Goal: Task Accomplishment & Management: Manage account settings

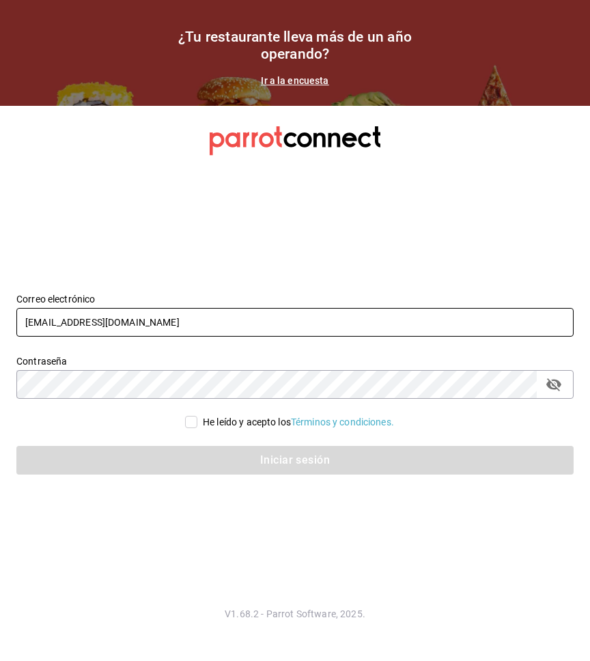
type input "[EMAIL_ADDRESS][DOMAIN_NAME]"
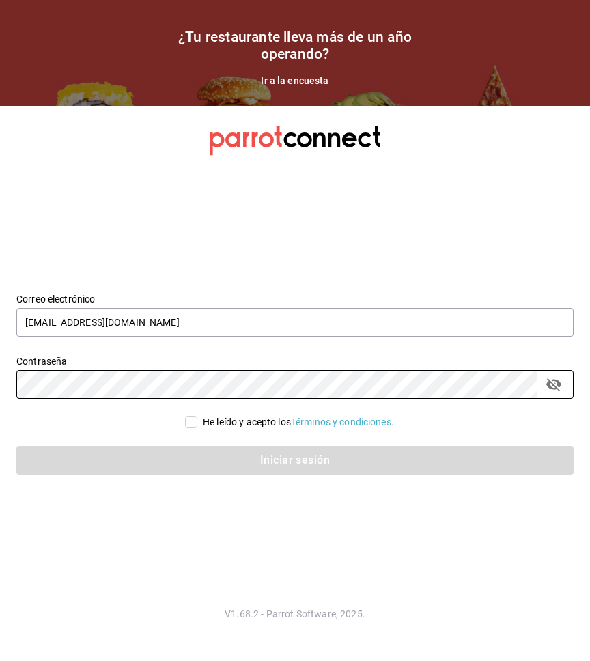
click at [185, 422] on input "He leído y acepto los Términos y condiciones." at bounding box center [191, 422] width 12 height 12
checkbox input "true"
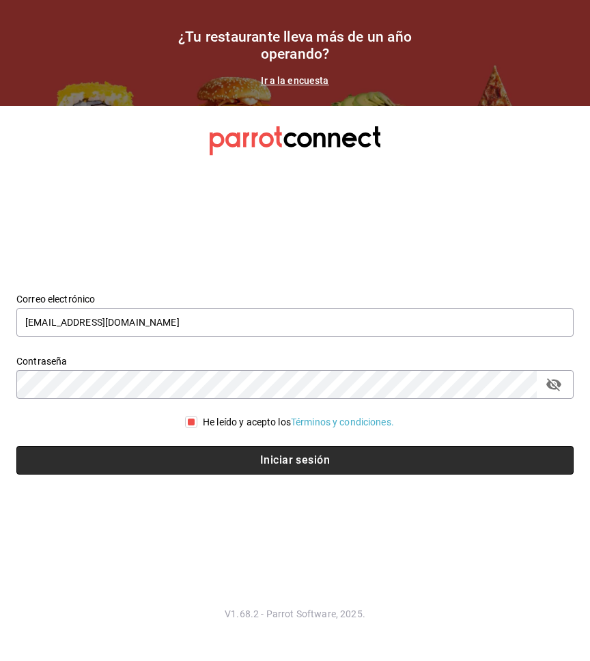
click at [200, 463] on button "Iniciar sesión" at bounding box center [294, 460] width 557 height 29
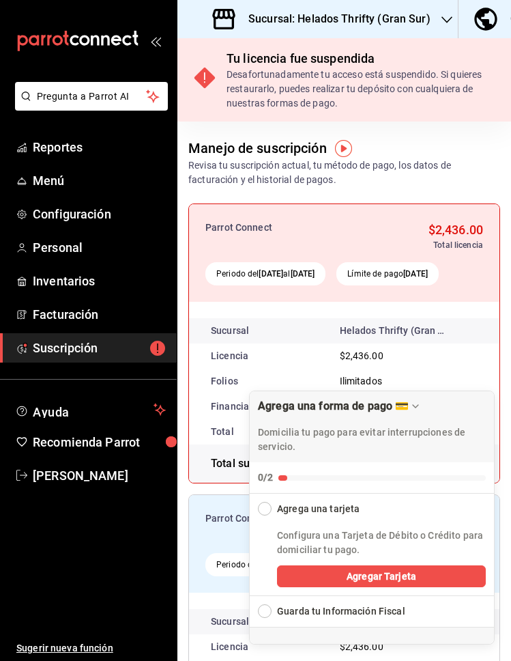
click at [386, 23] on h3 "Sucursal: Helados Thrifty (Gran Sur)" at bounding box center [334, 19] width 193 height 16
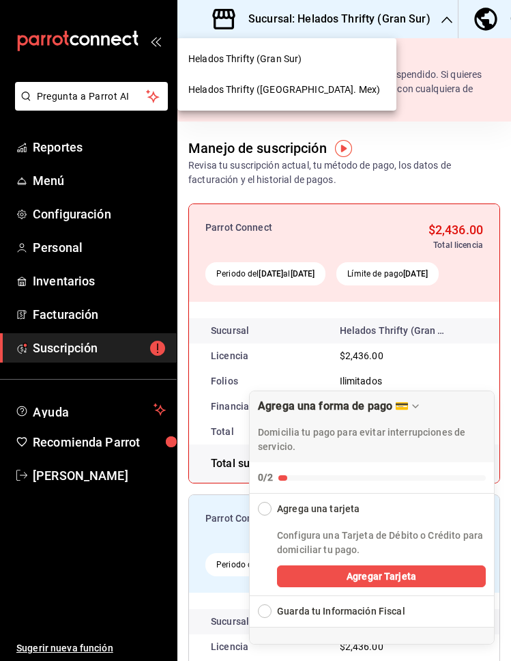
click at [272, 92] on span "Helados Thrifty (Edo. Mex)" at bounding box center [284, 90] width 192 height 14
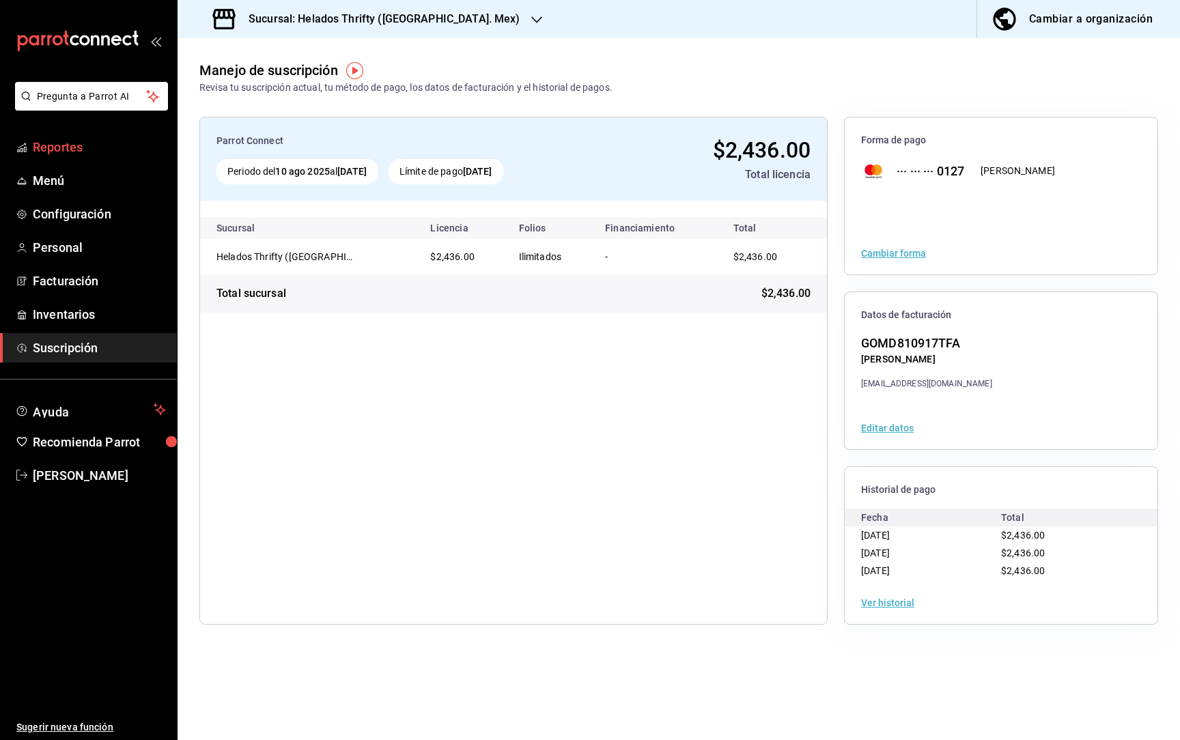
click at [67, 146] on span "Reportes" at bounding box center [99, 147] width 133 height 18
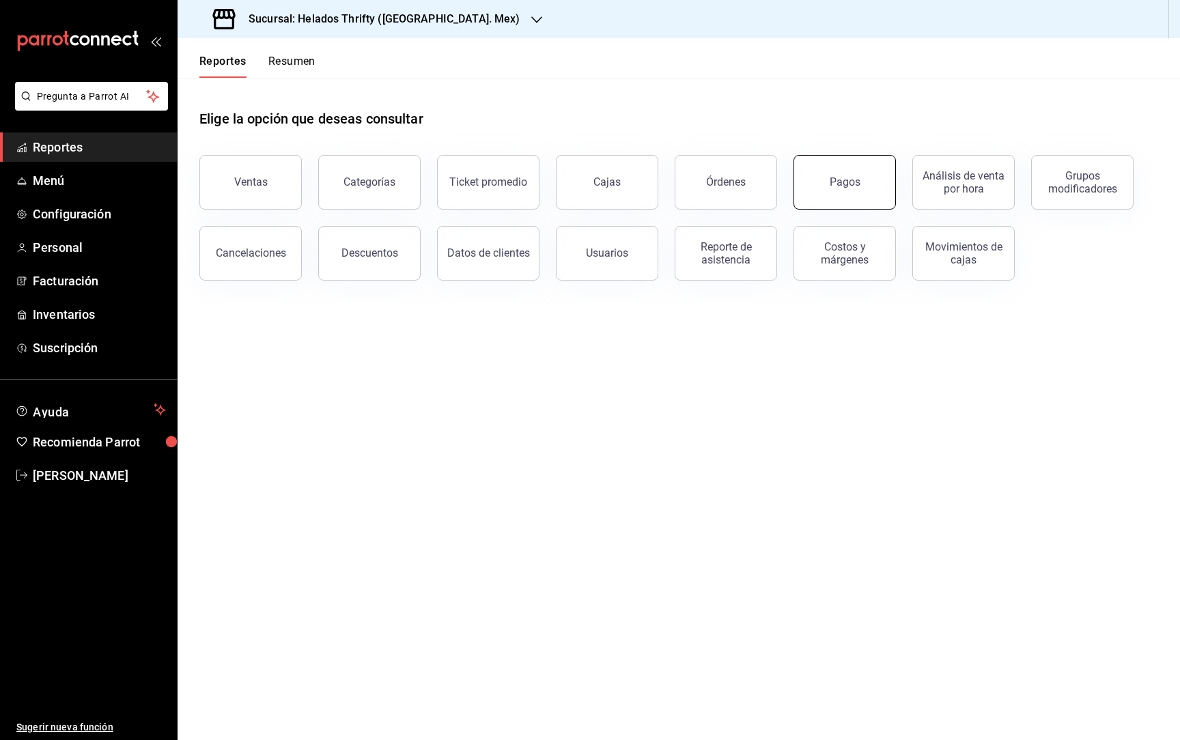
click at [589, 197] on button "Pagos" at bounding box center [844, 182] width 102 height 55
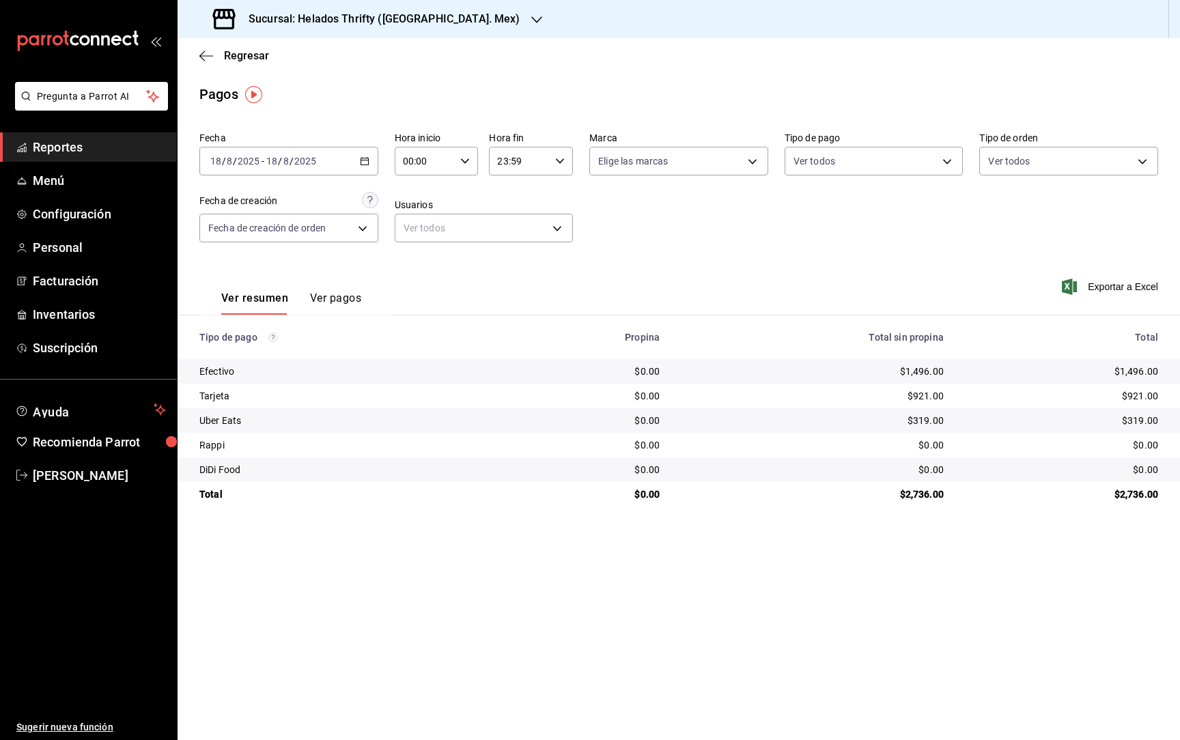
click at [589, 580] on main "Regresar Pagos Fecha 2025-08-18 18 / 8 / 2025 - 2025-08-18 18 / 8 / 2025 Hora i…" at bounding box center [679, 389] width 1002 height 702
